Goal: Transaction & Acquisition: Book appointment/travel/reservation

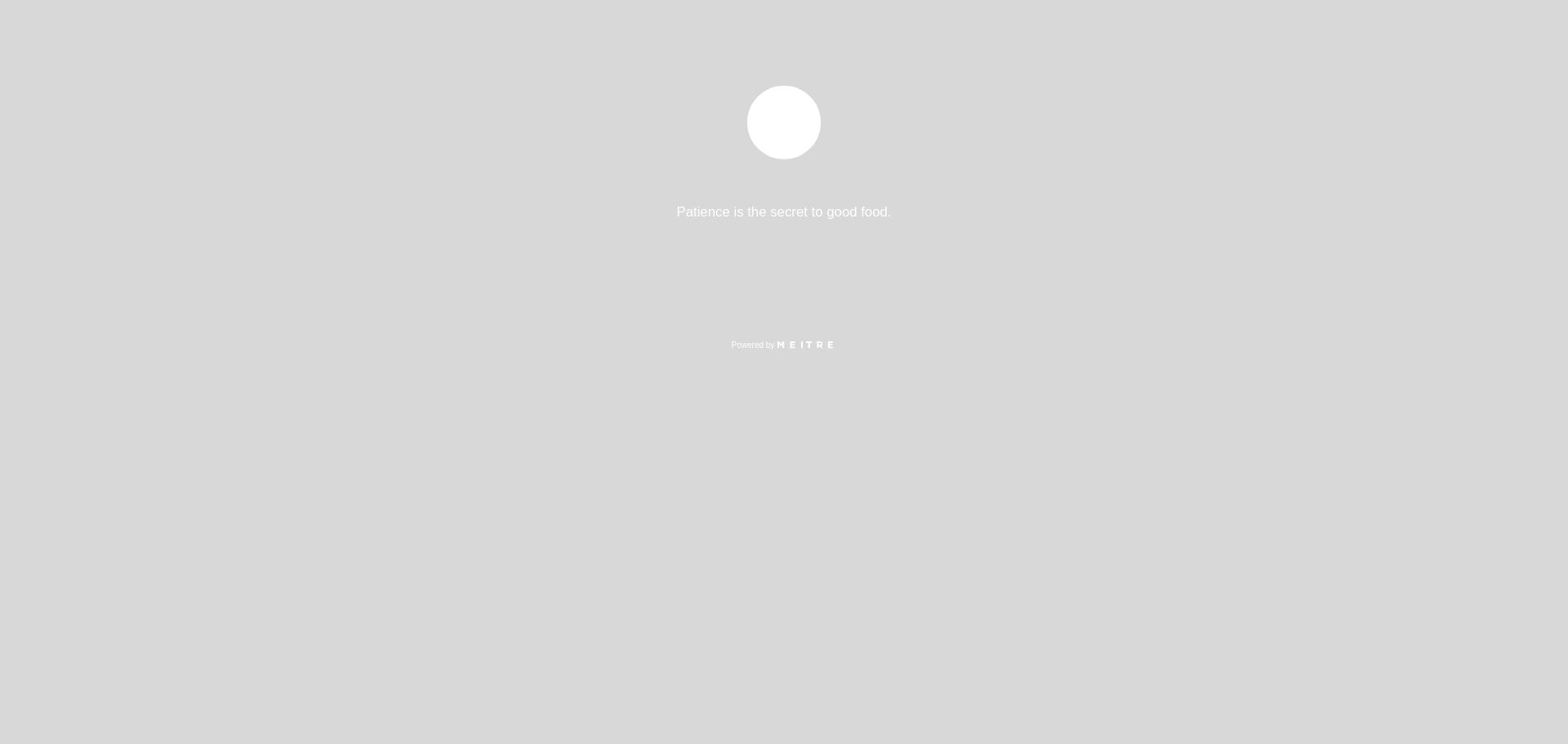
select select "pt"
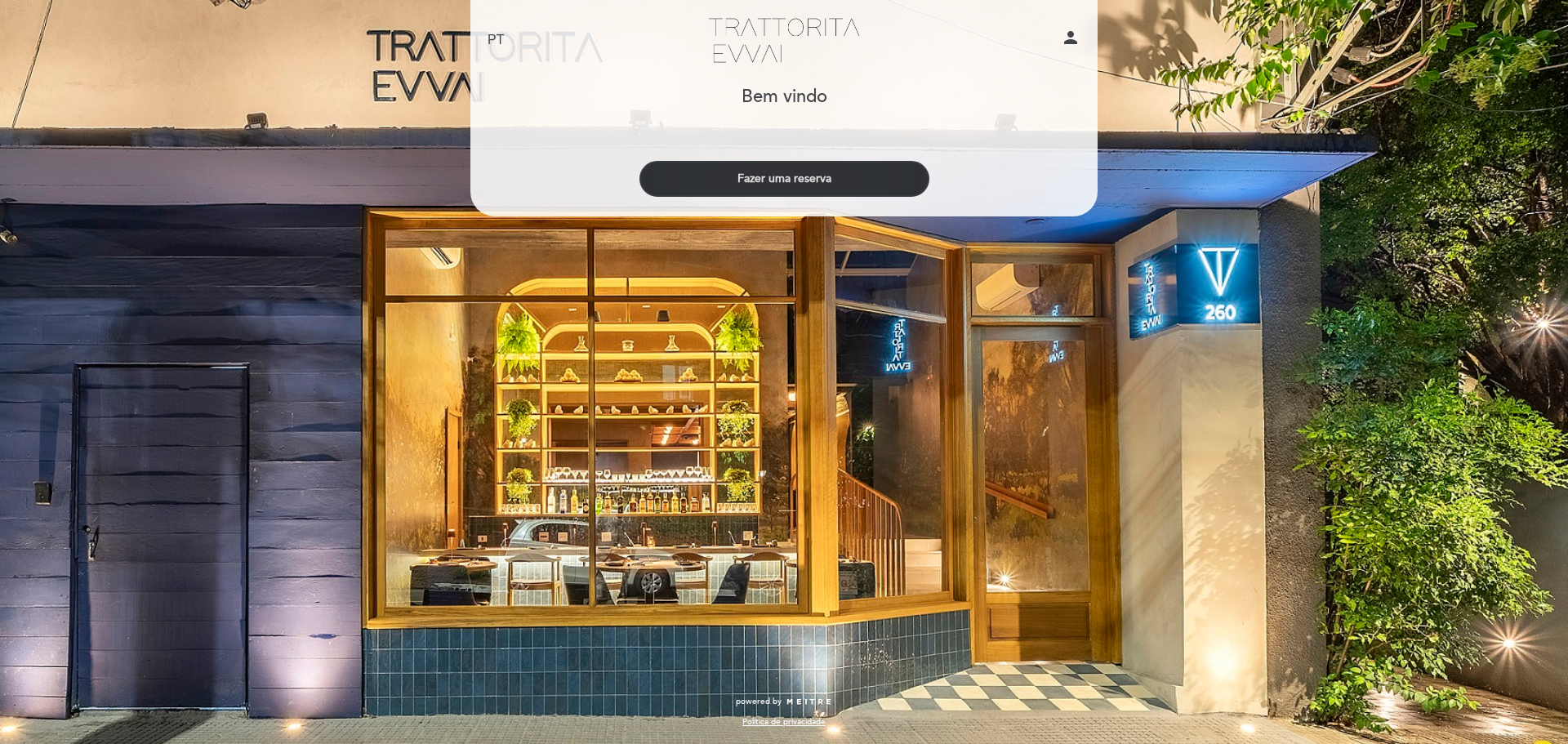
click at [806, 178] on button "Fazer uma reserva" at bounding box center [784, 178] width 290 height 36
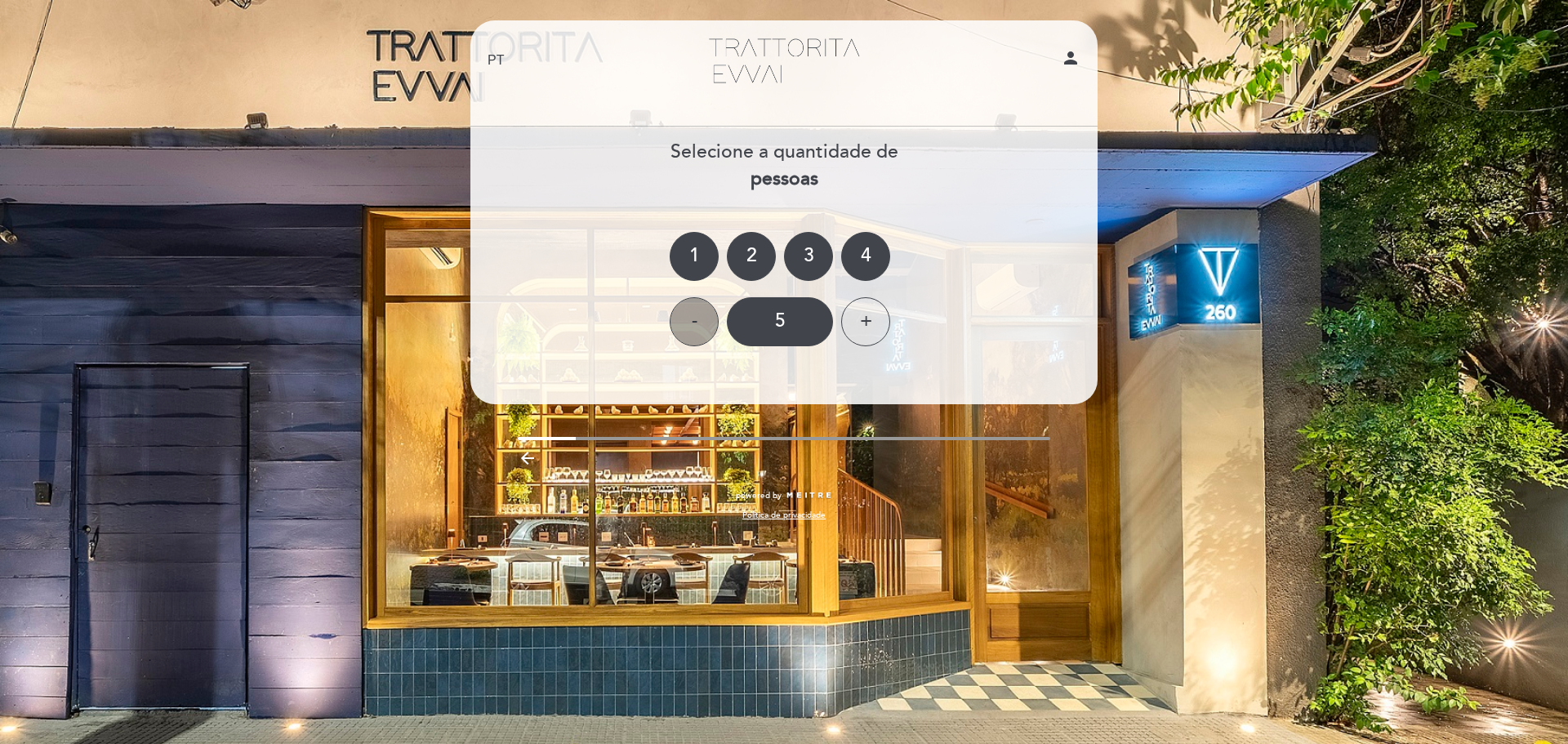
click at [691, 310] on div "-" at bounding box center [694, 322] width 49 height 49
click at [734, 260] on div "2" at bounding box center [751, 256] width 49 height 49
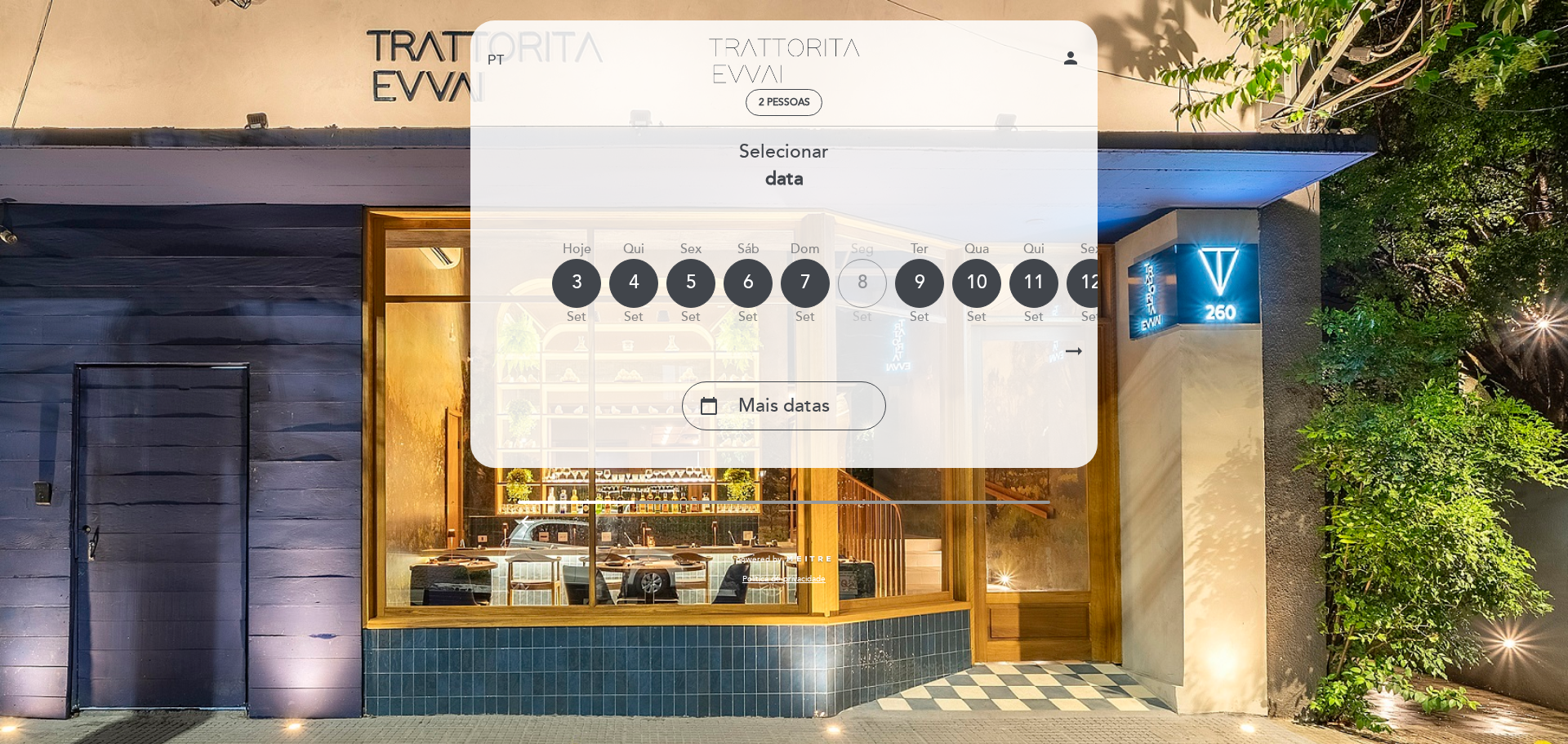
scroll to position [0, 85]
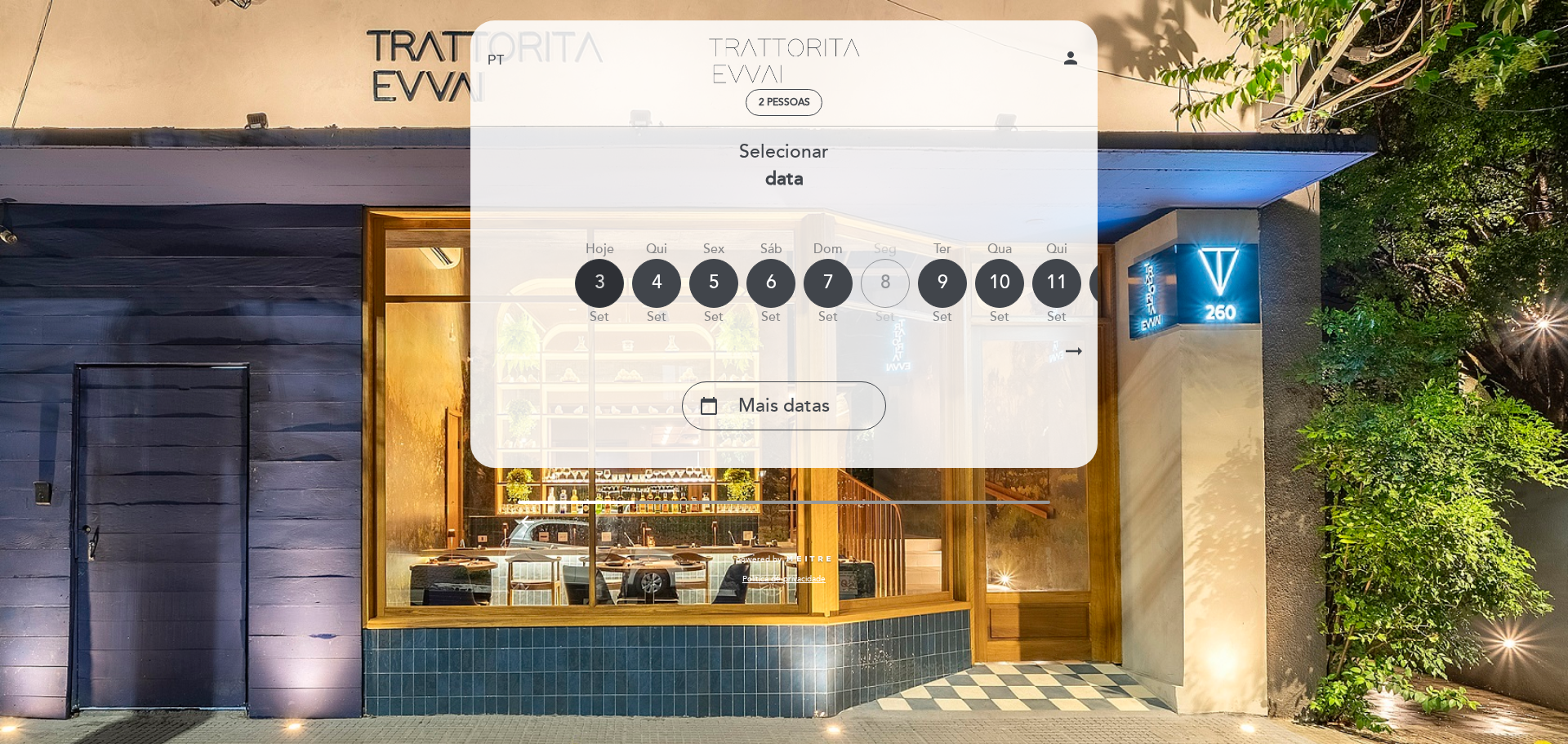
click at [606, 284] on div "3" at bounding box center [599, 283] width 49 height 49
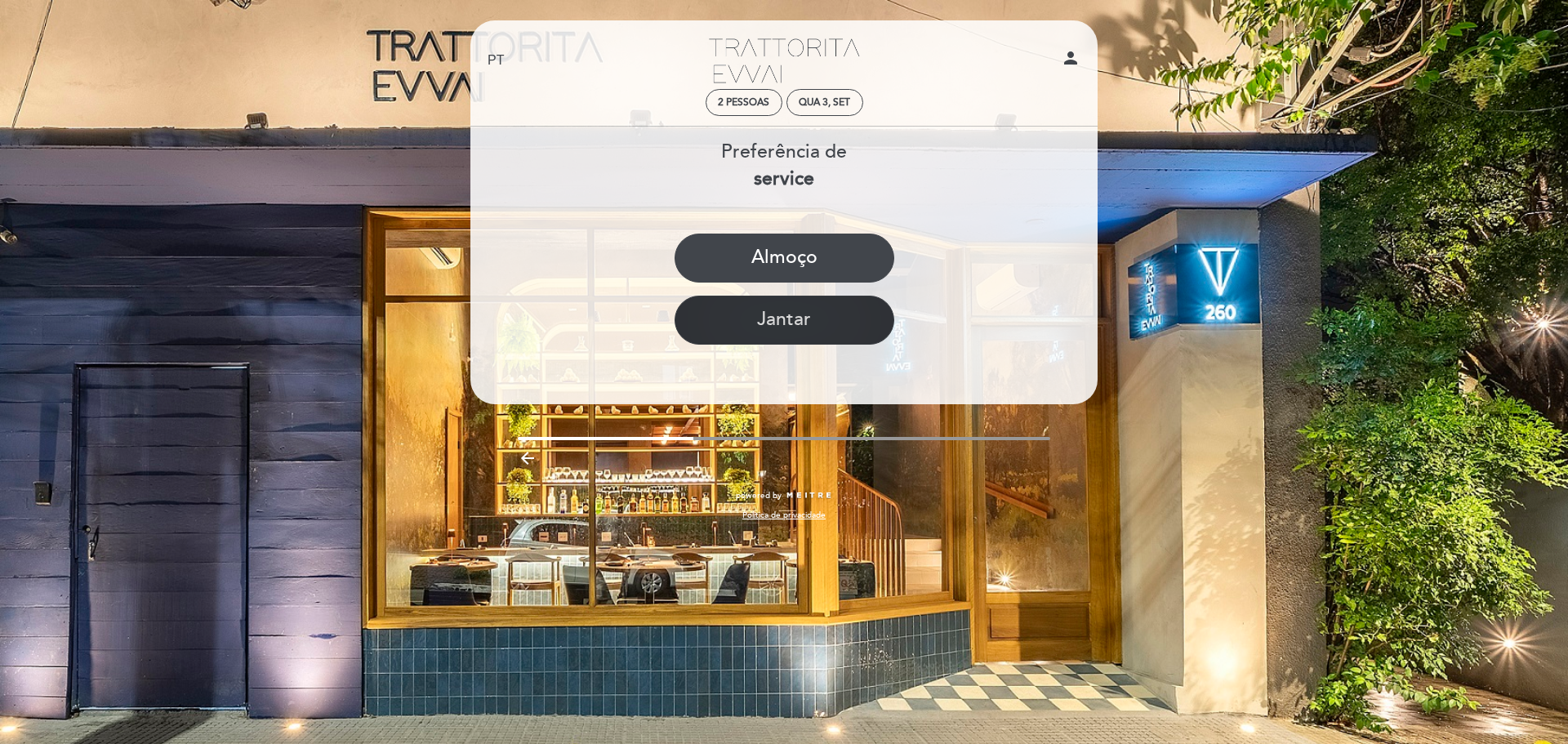
click at [801, 334] on button "Jantar" at bounding box center [784, 320] width 220 height 49
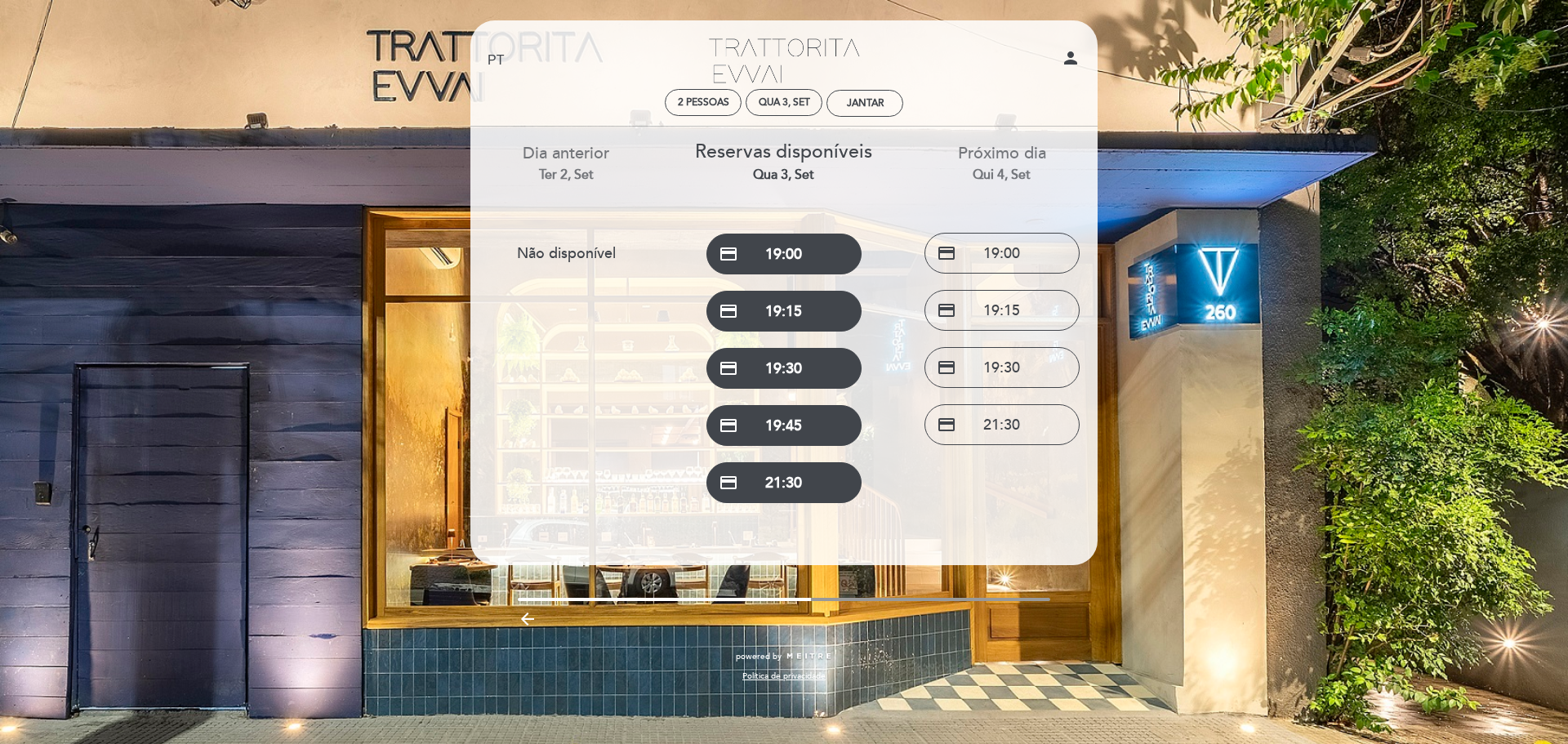
click at [554, 177] on div "Ter 2, set" at bounding box center [566, 175] width 194 height 19
click at [789, 74] on link "Trattorita Evvai" at bounding box center [784, 60] width 205 height 45
